Goal: Task Accomplishment & Management: Manage account settings

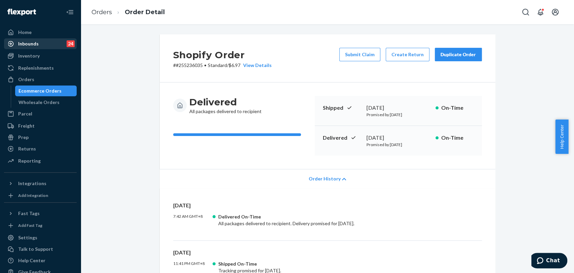
scroll to position [336, 0]
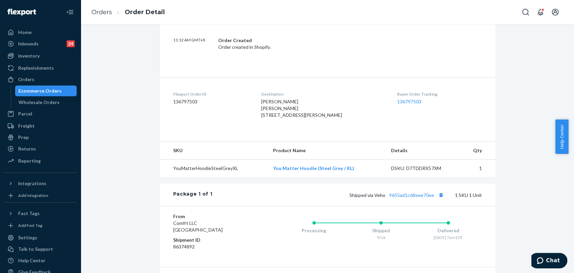
drag, startPoint x: 27, startPoint y: 34, endPoint x: 132, endPoint y: 33, distance: 104.9
click at [27, 34] on div "Home" at bounding box center [24, 32] width 13 height 7
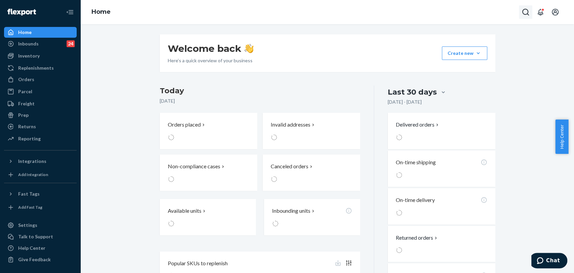
click at [520, 8] on button "Open Search Box" at bounding box center [525, 11] width 13 height 13
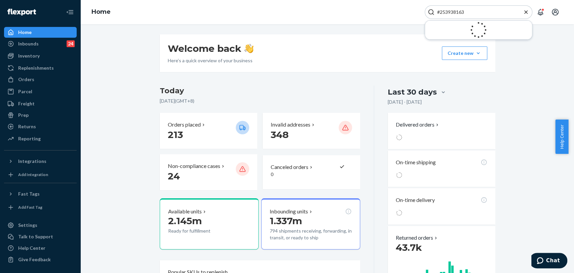
type input "#253938163"
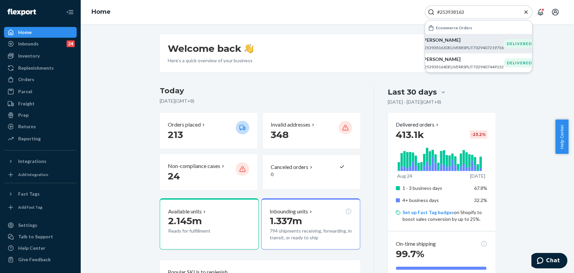
click at [452, 42] on p "[PERSON_NAME]" at bounding box center [463, 40] width 82 height 7
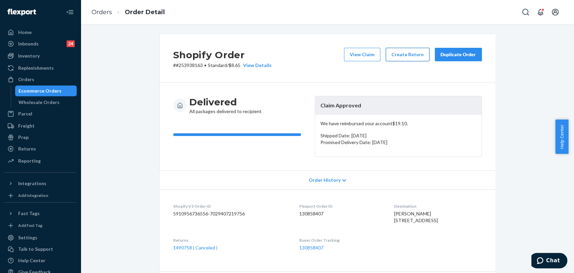
click at [403, 54] on button "Create Return" at bounding box center [408, 54] width 44 height 13
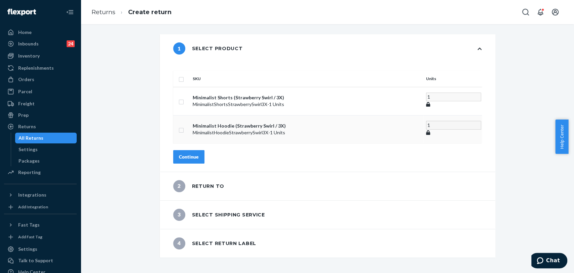
click at [184, 126] on input "checkbox" at bounding box center [181, 129] width 5 height 7
checkbox input "true"
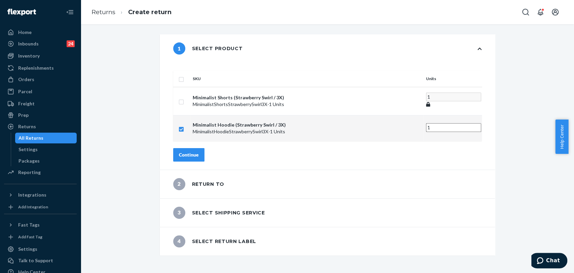
click at [199, 151] on div "Continue" at bounding box center [189, 154] width 20 height 7
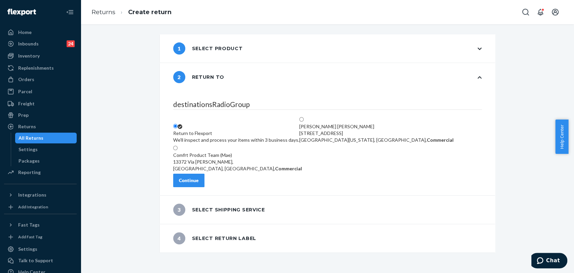
click at [194, 187] on button "Continue" at bounding box center [188, 179] width 31 height 13
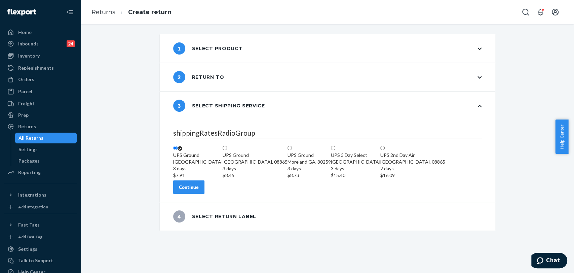
click at [199, 190] on div "Continue" at bounding box center [189, 187] width 20 height 7
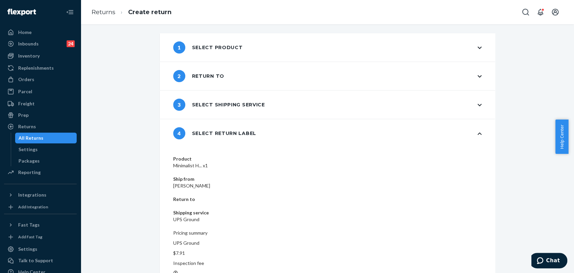
scroll to position [1, 0]
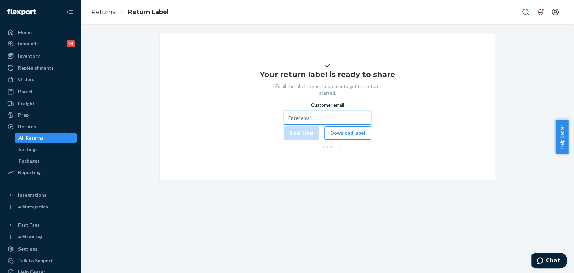
click at [284, 124] on input "Customer email" at bounding box center [327, 117] width 87 height 13
paste input "emily.casey.16@hotmail.com"
type input "emily.casey.16@hotmail.com"
click at [284, 140] on button "Email label" at bounding box center [301, 132] width 35 height 13
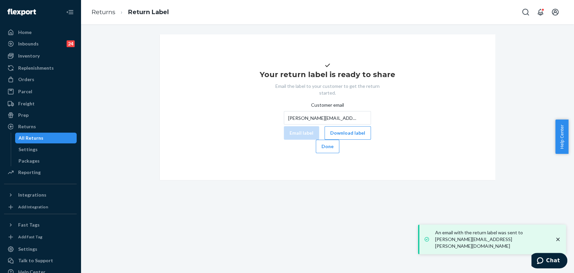
click at [324, 140] on button "Download label" at bounding box center [347, 132] width 46 height 13
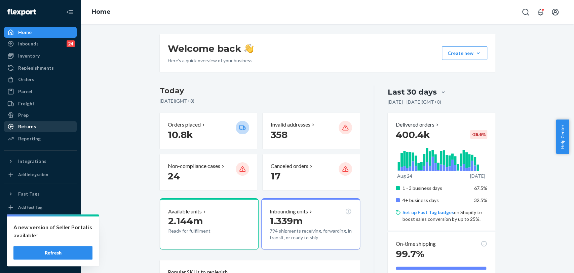
click at [59, 122] on div "Returns" at bounding box center [40, 126] width 71 height 9
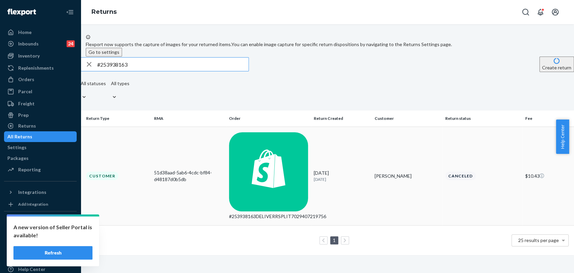
type input "#253938163"
click at [221, 169] on div "51d38aad-5ab6-4cdc-bf84-d48187d0b5db" at bounding box center [189, 175] width 70 height 13
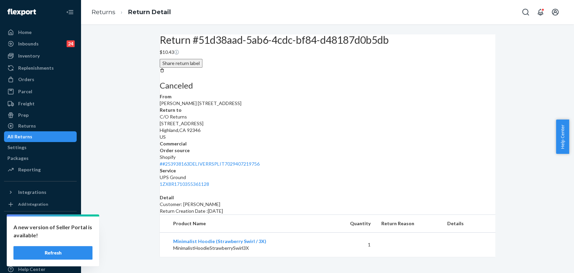
scroll to position [21, 0]
drag, startPoint x: 32, startPoint y: 37, endPoint x: 81, endPoint y: 30, distance: 49.5
click at [32, 37] on div "Home" at bounding box center [40, 32] width 71 height 9
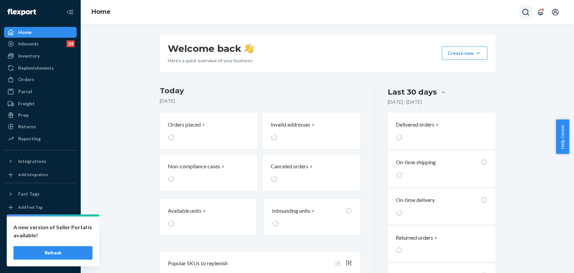
click at [522, 5] on button "Open Search Box" at bounding box center [525, 11] width 13 height 13
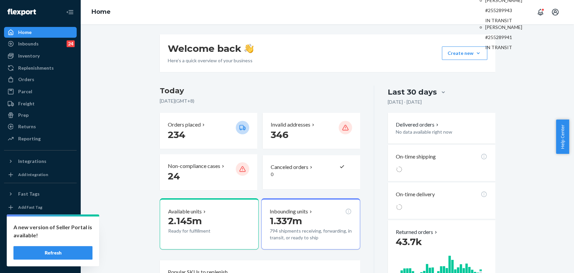
type input "#255289943"
click at [485, 4] on p "[PERSON_NAME]" at bounding box center [508, 0] width 47 height 7
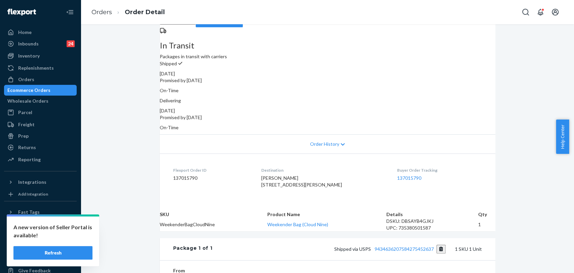
scroll to position [75, 0]
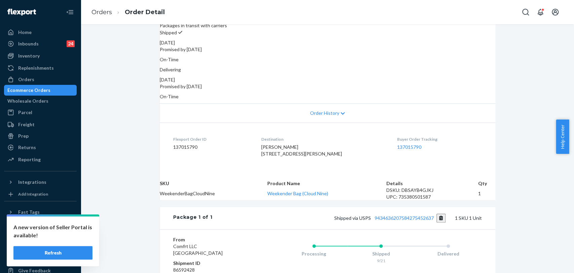
click at [297, 103] on div "Order History" at bounding box center [327, 112] width 335 height 19
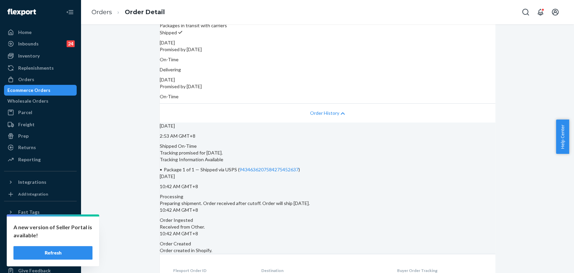
click at [301, 122] on div "[DATE] 2:53 AM GMT+8 Shipped On-Time Tracking promised for [DATE]. Tracking Inf…" at bounding box center [327, 187] width 335 height 131
drag, startPoint x: 286, startPoint y: 174, endPoint x: 364, endPoint y: 174, distance: 77.7
click at [364, 173] on li "Package 1 of 1 — Shipped via USPS ( 9434636207584275452637 )" at bounding box center [327, 169] width 335 height 7
click at [275, 173] on div "[DATE] 2:53 AM GMT+8 Shipped On-Time Tracking promised for [DATE]. Tracking Inf…" at bounding box center [327, 147] width 335 height 50
drag, startPoint x: 297, startPoint y: 174, endPoint x: 368, endPoint y: 174, distance: 71.6
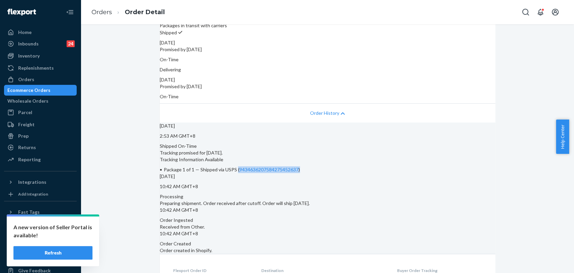
click at [368, 173] on li "Package 1 of 1 — Shipped via USPS ( 9434636207584275452637 )" at bounding box center [327, 169] width 335 height 7
copy span "( 9434636207584275452637 )"
